Goal: Check status: Check status

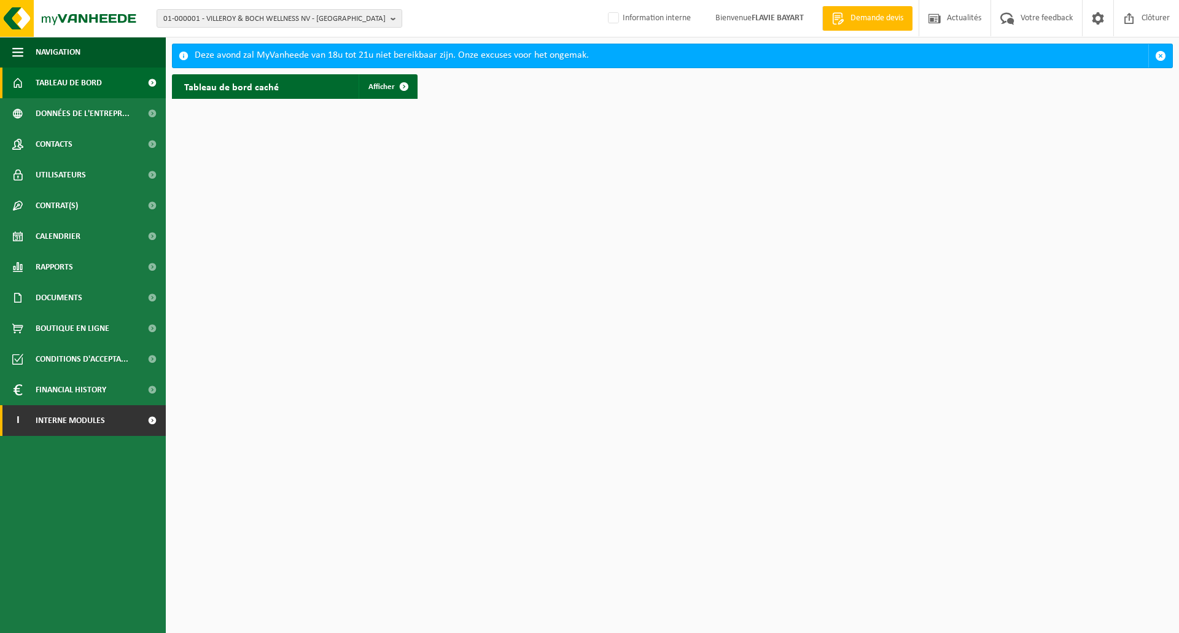
click at [123, 428] on link "I Interne modules" at bounding box center [83, 420] width 166 height 31
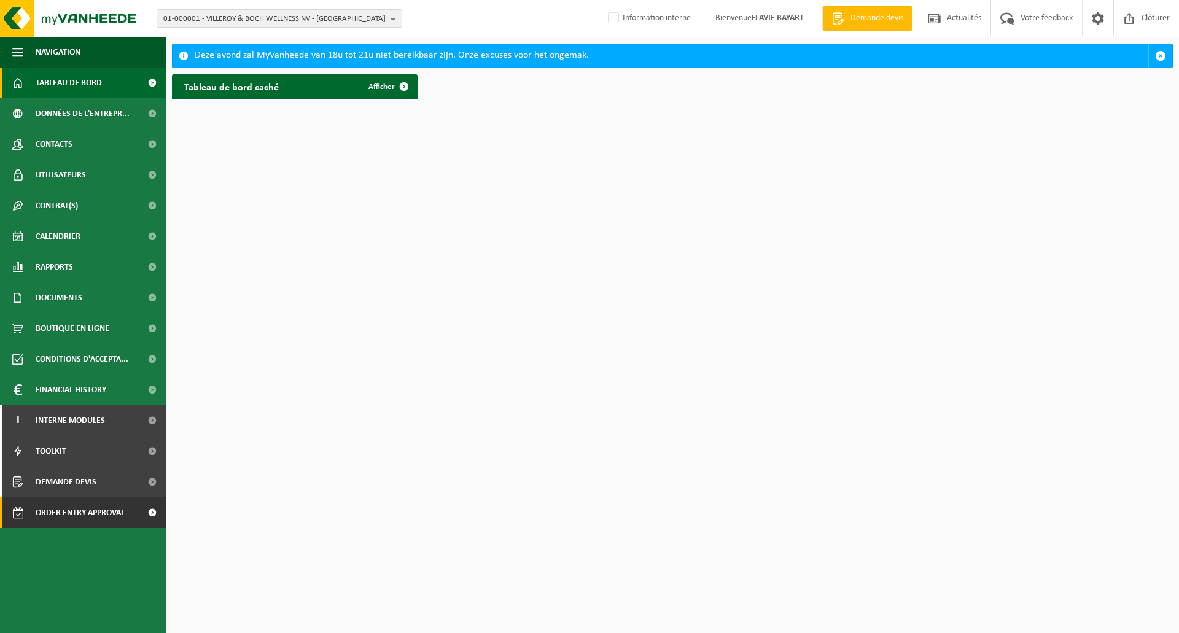
click at [111, 514] on span "Order entry approval" at bounding box center [80, 512] width 89 height 31
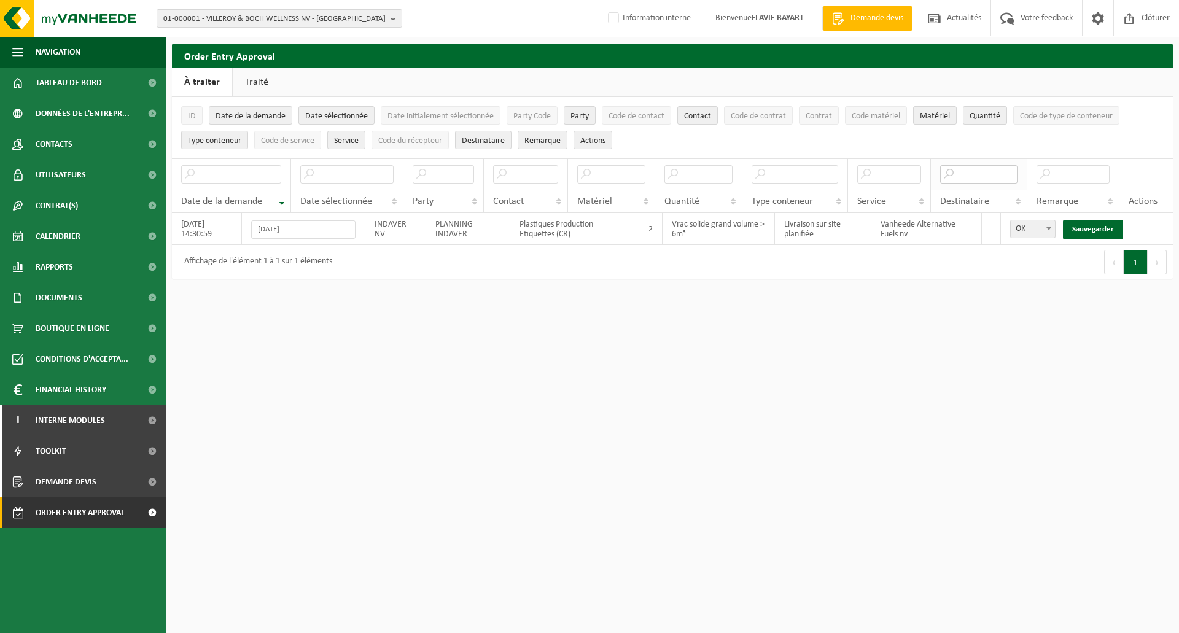
click at [961, 174] on input "text" at bounding box center [979, 174] width 78 height 18
type input "q"
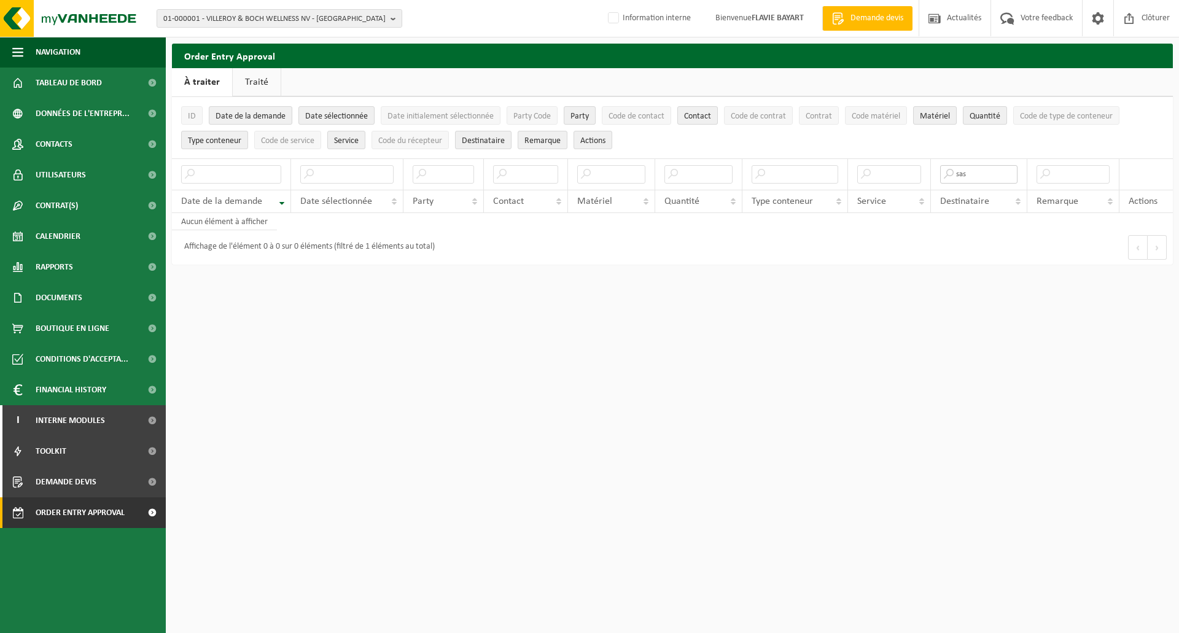
type input "sas"
